Goal: Check status: Check status

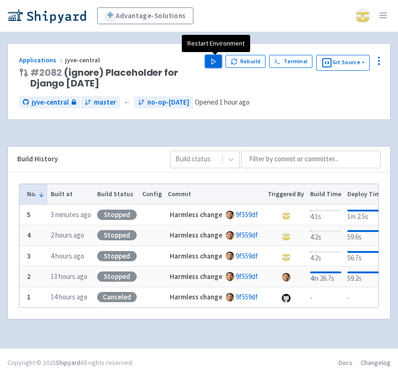
click at [220, 64] on button "Play" at bounding box center [213, 61] width 17 height 13
